Goal: Task Accomplishment & Management: Complete application form

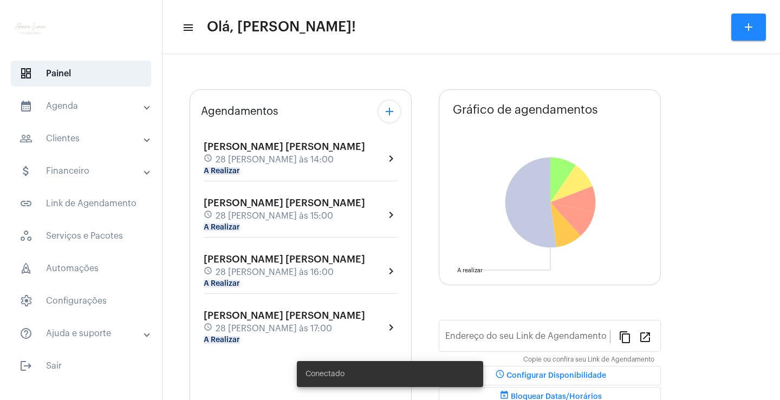
type input "[URL][DOMAIN_NAME][PERSON_NAME][PERSON_NAME]"
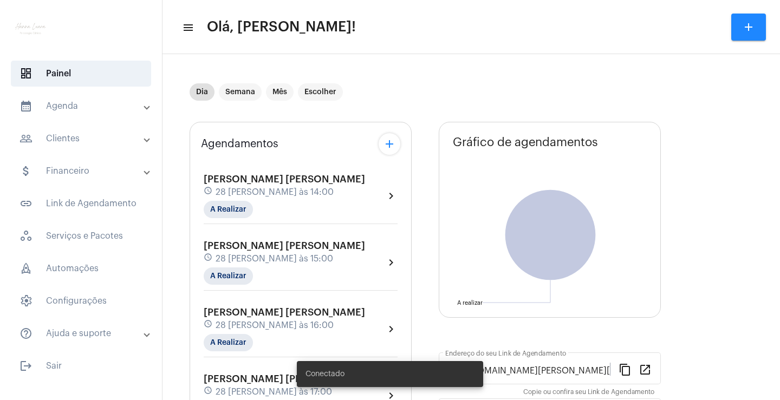
click at [107, 112] on mat-panel-title "calendar_month_outlined Agenda" at bounding box center [82, 106] width 125 height 13
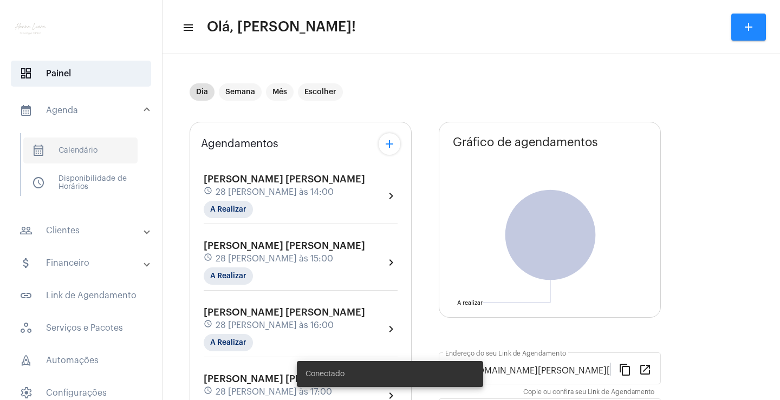
click at [93, 151] on span "calendar_month_outlined Calendário" at bounding box center [80, 151] width 114 height 26
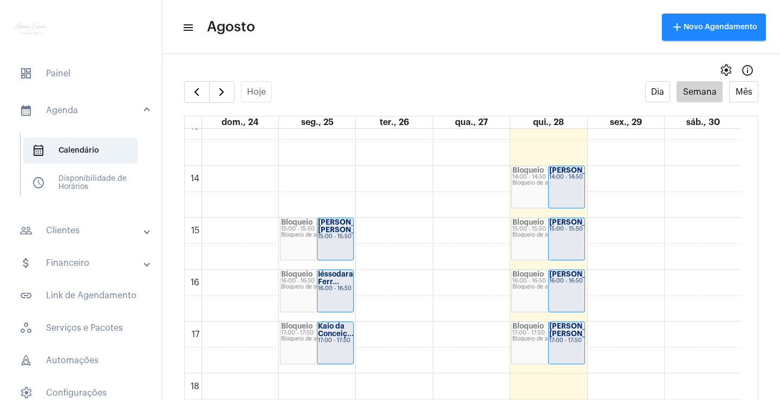
scroll to position [692, 0]
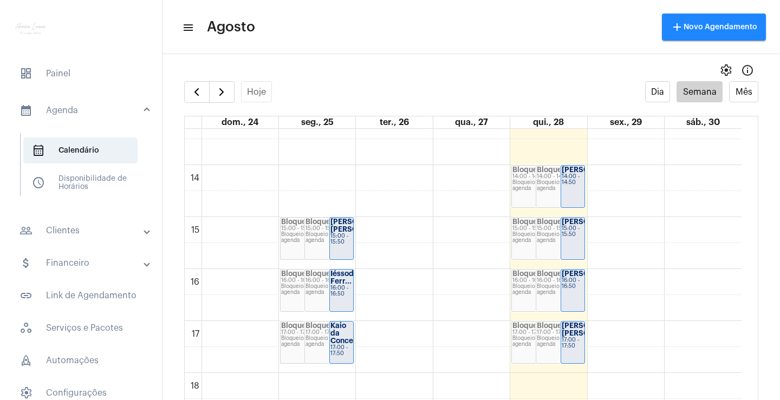
click at [619, 282] on div "00 01 02 03 04 05 06 07 08 09 10 11 12 13 14 15 16 17 18 19 20 21 22 23 Bloquei…" at bounding box center [463, 61] width 557 height 1248
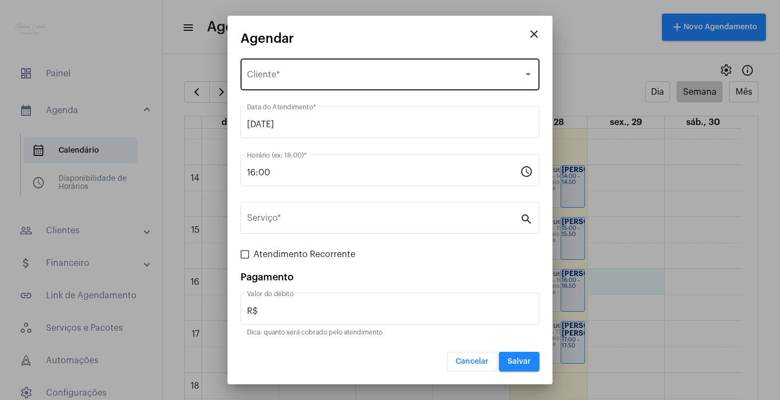
click at [448, 69] on div "Selecione o Cliente Cliente *" at bounding box center [390, 73] width 286 height 34
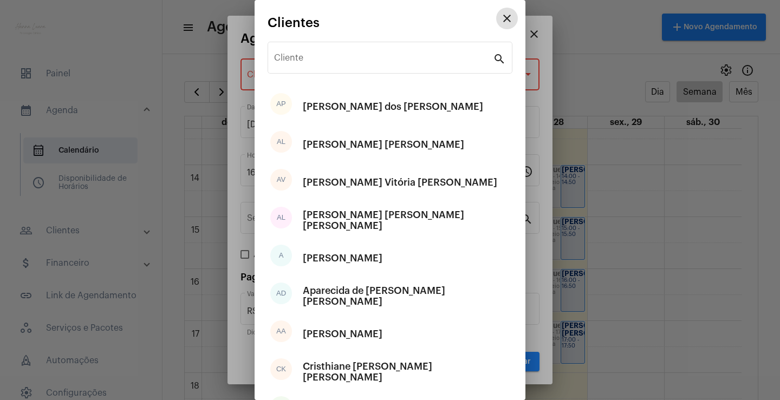
click at [501, 24] on mat-icon "close" at bounding box center [507, 18] width 13 height 13
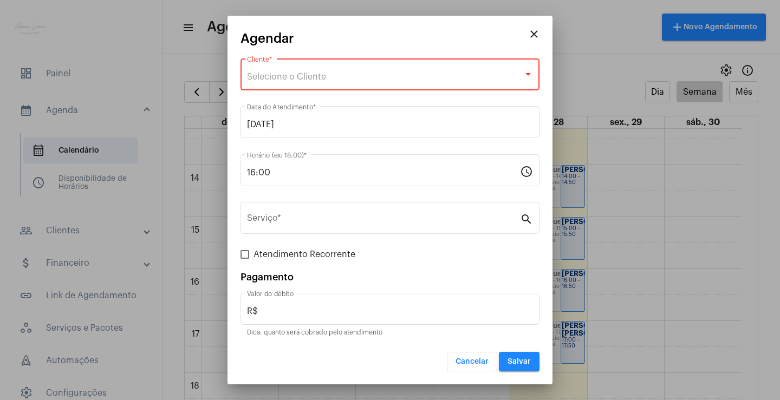
click at [537, 29] on mat-icon "close" at bounding box center [534, 34] width 13 height 13
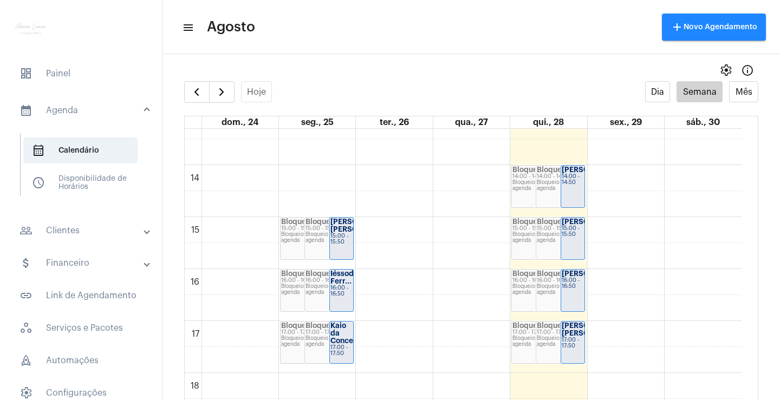
click at [64, 226] on mat-panel-title "people_outline Clientes" at bounding box center [82, 230] width 125 height 13
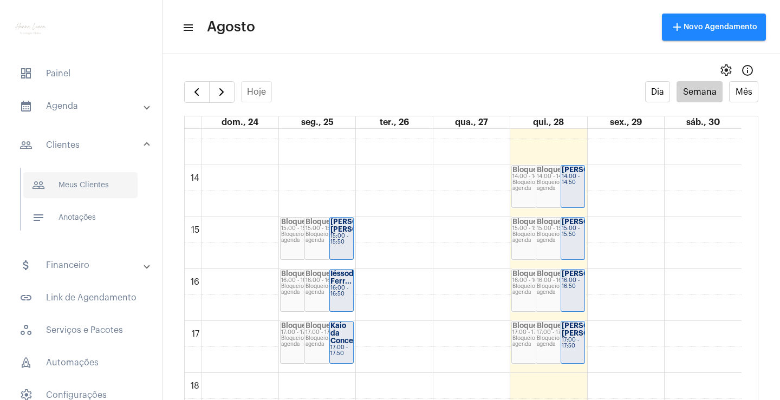
click at [123, 189] on span "people_outline Meus Clientes" at bounding box center [80, 185] width 114 height 26
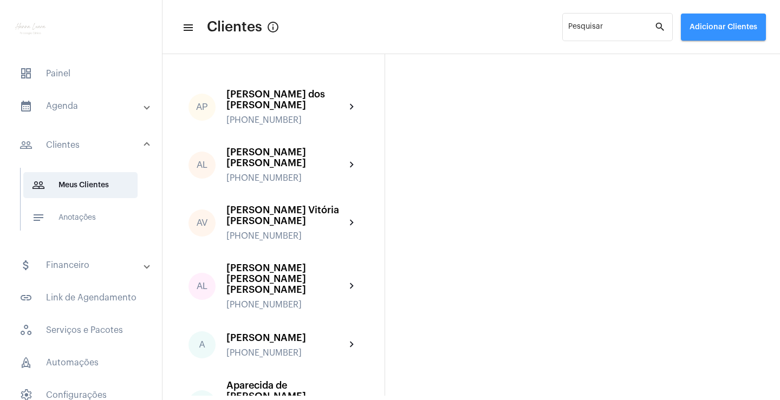
click at [697, 30] on span "Adicionar Clientes" at bounding box center [724, 27] width 68 height 8
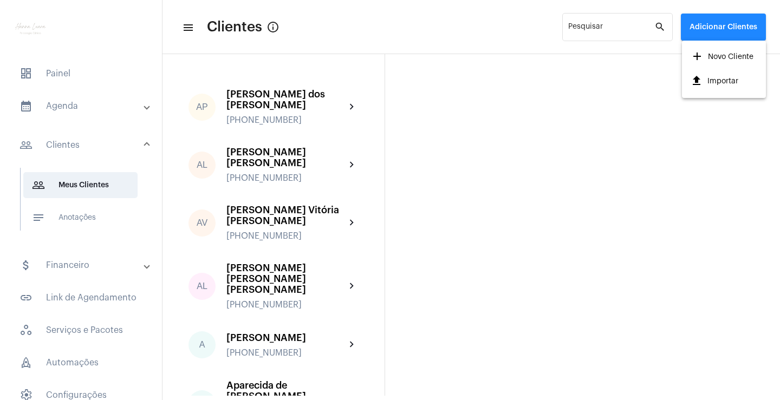
click at [705, 56] on span "add Novo Cliente" at bounding box center [722, 57] width 63 height 20
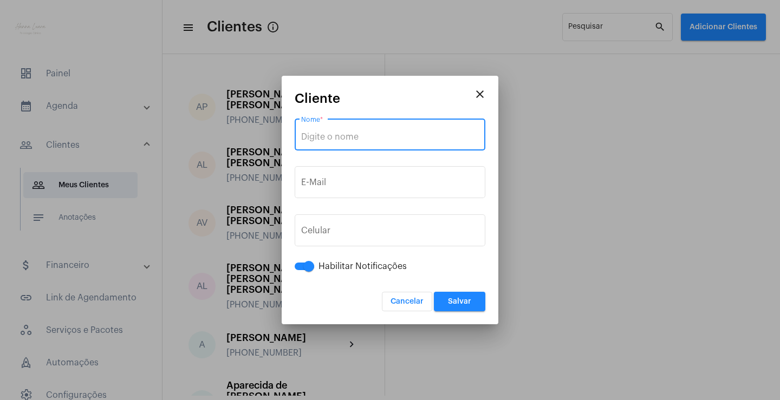
click at [365, 134] on input "Nome *" at bounding box center [390, 137] width 178 height 10
paste input "[PERSON_NAME] do [PERSON_NAME]"
click at [383, 138] on input "[PERSON_NAME] do [PERSON_NAME]" at bounding box center [390, 137] width 178 height 10
type input "[PERSON_NAME] do [PERSON_NAME]"
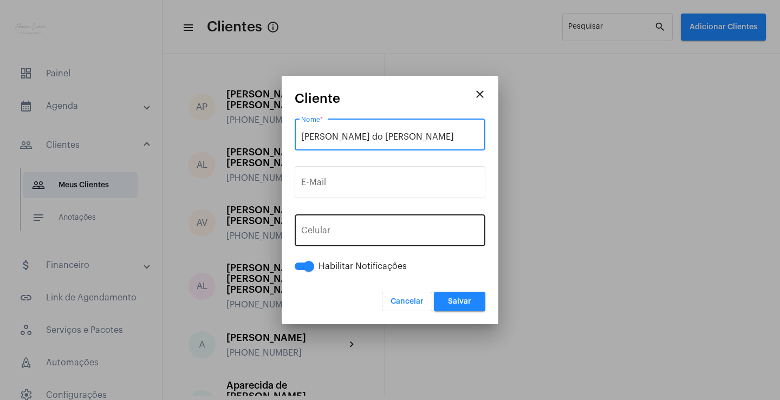
click at [424, 227] on div "+55 Celular" at bounding box center [390, 229] width 178 height 34
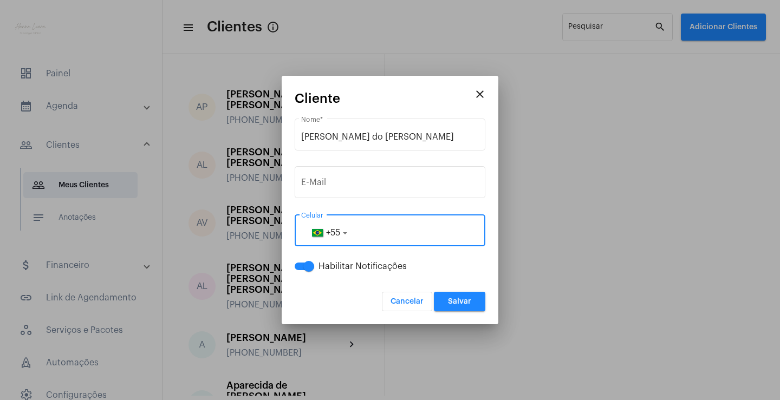
paste input "83996565348"
type input "83996565348"
click at [458, 299] on span "Salvar" at bounding box center [459, 302] width 23 height 8
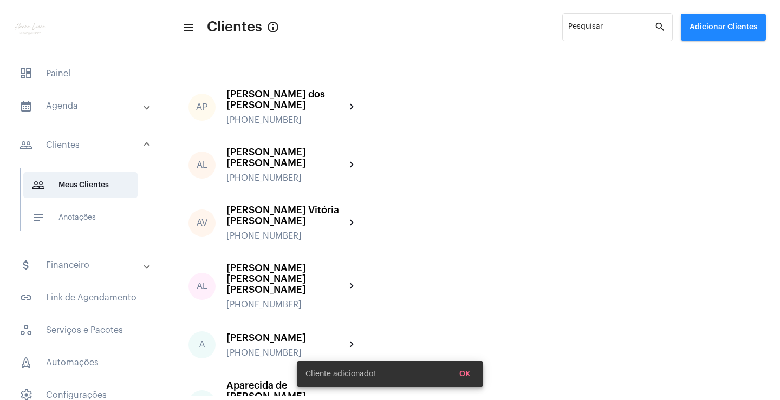
click at [94, 105] on mat-panel-title "calendar_month_outlined Agenda" at bounding box center [82, 106] width 125 height 13
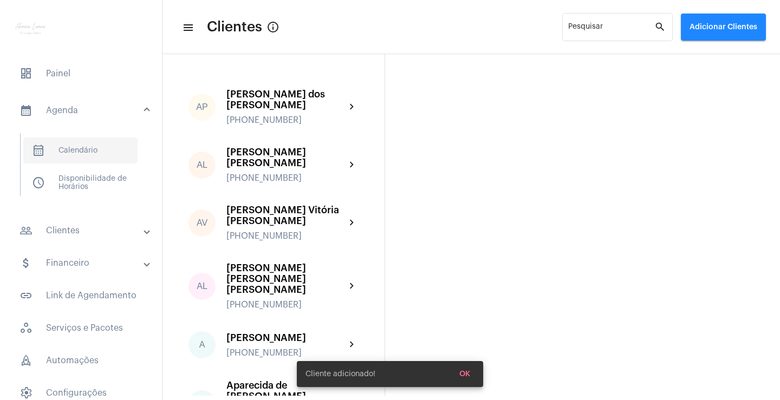
click at [93, 147] on span "calendar_month_outlined Calendário" at bounding box center [80, 151] width 114 height 26
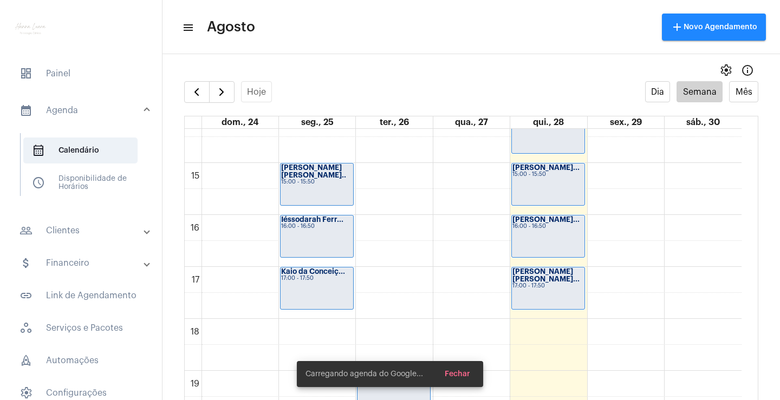
scroll to position [638, 0]
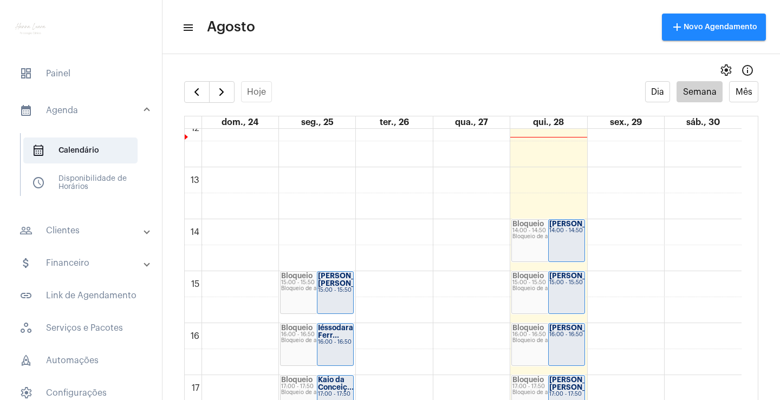
click at [627, 336] on div "00 01 02 03 04 05 06 07 08 09 10 11 12 13 14 15 16 17 18 19 20 21 22 23 Bloquei…" at bounding box center [463, 115] width 557 height 1248
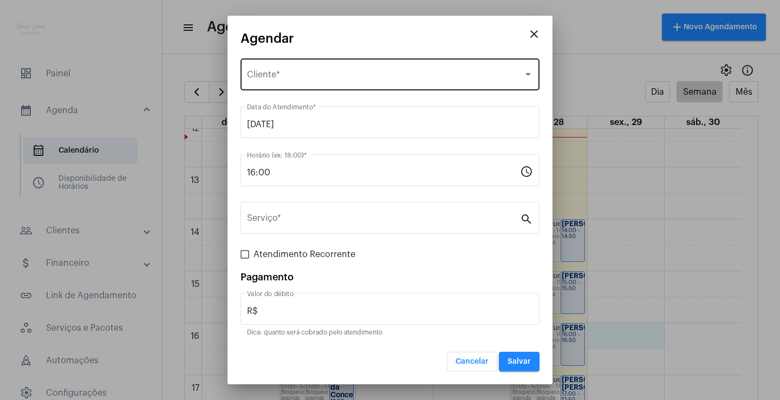
click at [352, 72] on div "Selecione o Cliente" at bounding box center [385, 77] width 276 height 10
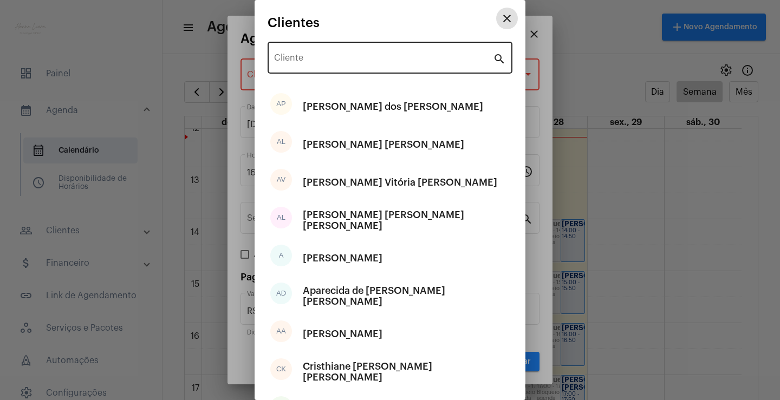
click at [375, 64] on input "Cliente" at bounding box center [383, 60] width 219 height 10
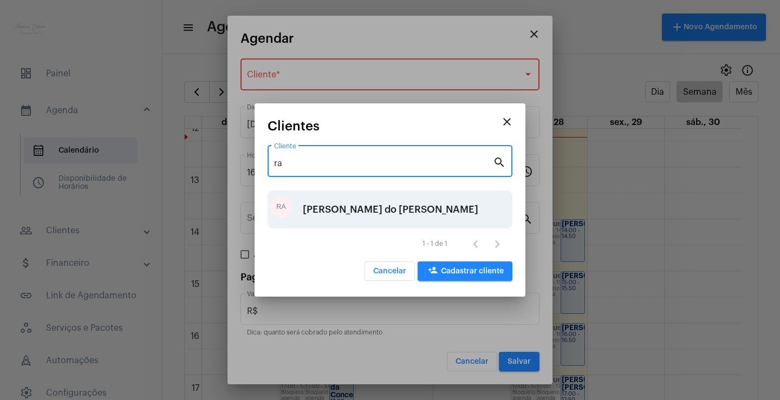
type input "ra"
click at [390, 210] on div "[PERSON_NAME] do [PERSON_NAME]" at bounding box center [391, 209] width 176 height 33
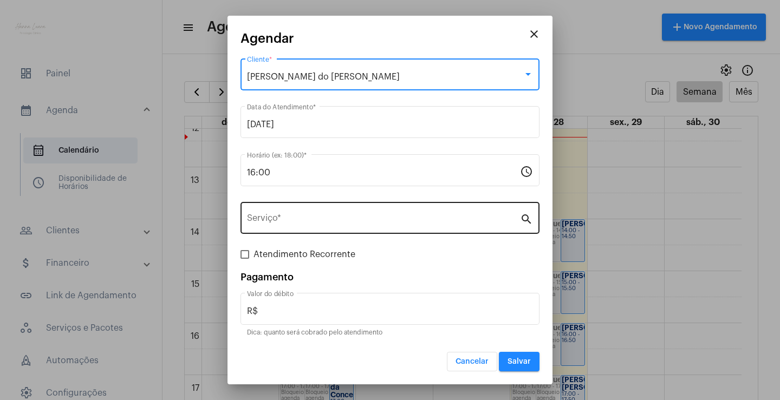
click at [394, 222] on input "Serviço *" at bounding box center [383, 221] width 273 height 10
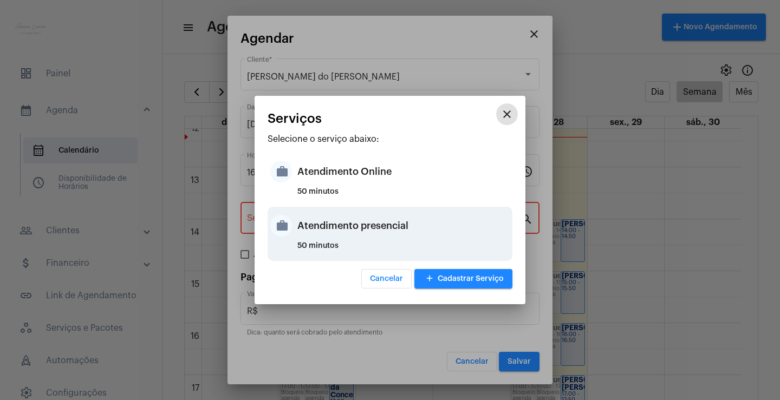
click at [392, 234] on div "Atendimento presencial" at bounding box center [403, 226] width 212 height 33
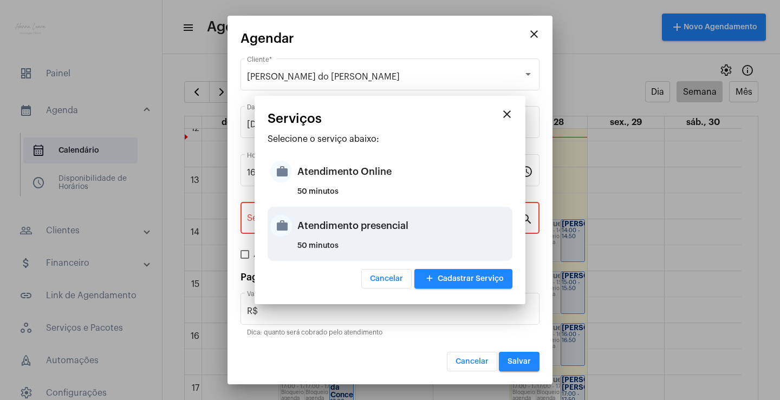
type input "Atendimento presencial"
type input "R$ 0"
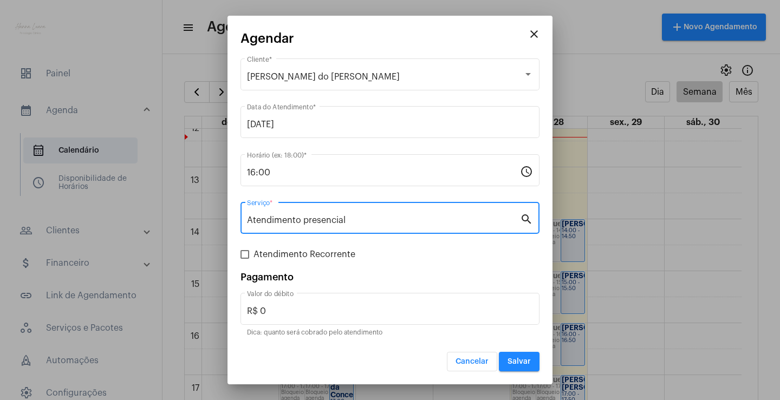
click at [402, 251] on div "Atendimento Recorrente" at bounding box center [390, 254] width 299 height 13
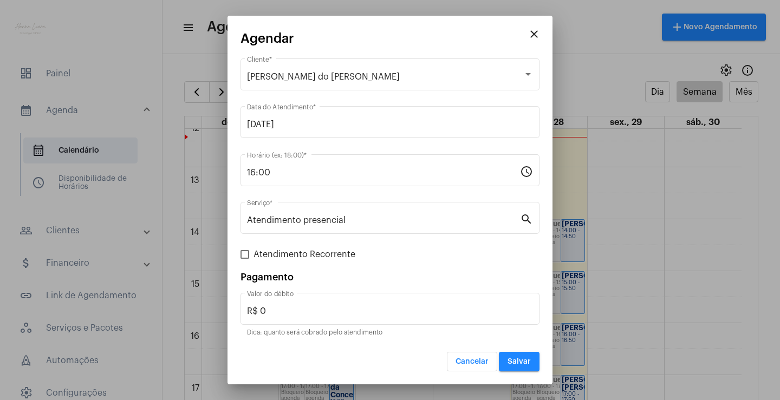
click at [515, 363] on span "Salvar" at bounding box center [519, 362] width 23 height 8
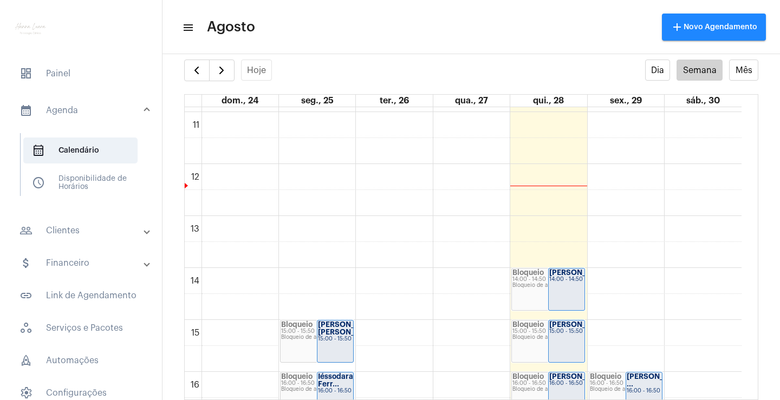
scroll to position [631, 0]
